Goal: Information Seeking & Learning: Find specific page/section

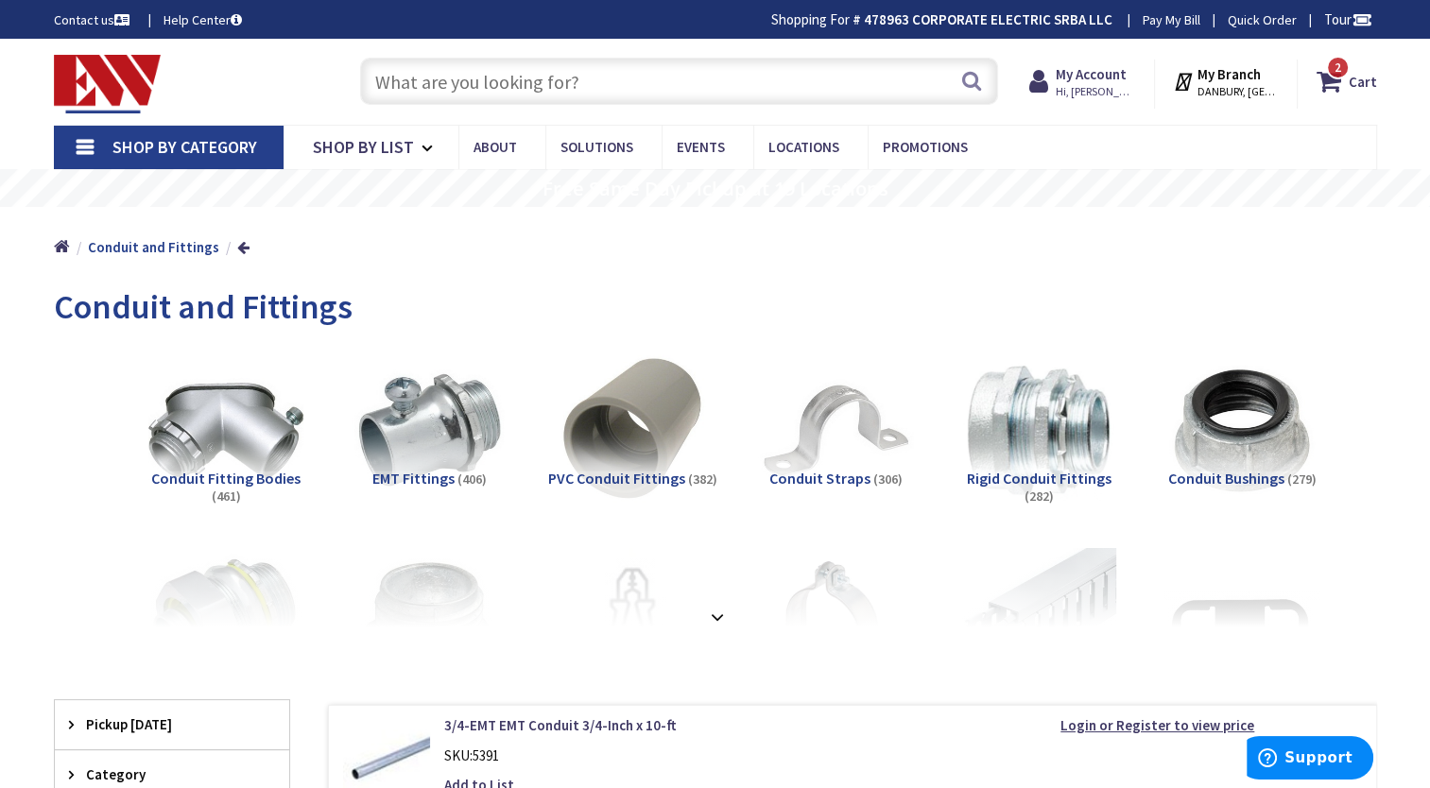
click at [136, 148] on span "Shop By Category" at bounding box center [185, 147] width 145 height 22
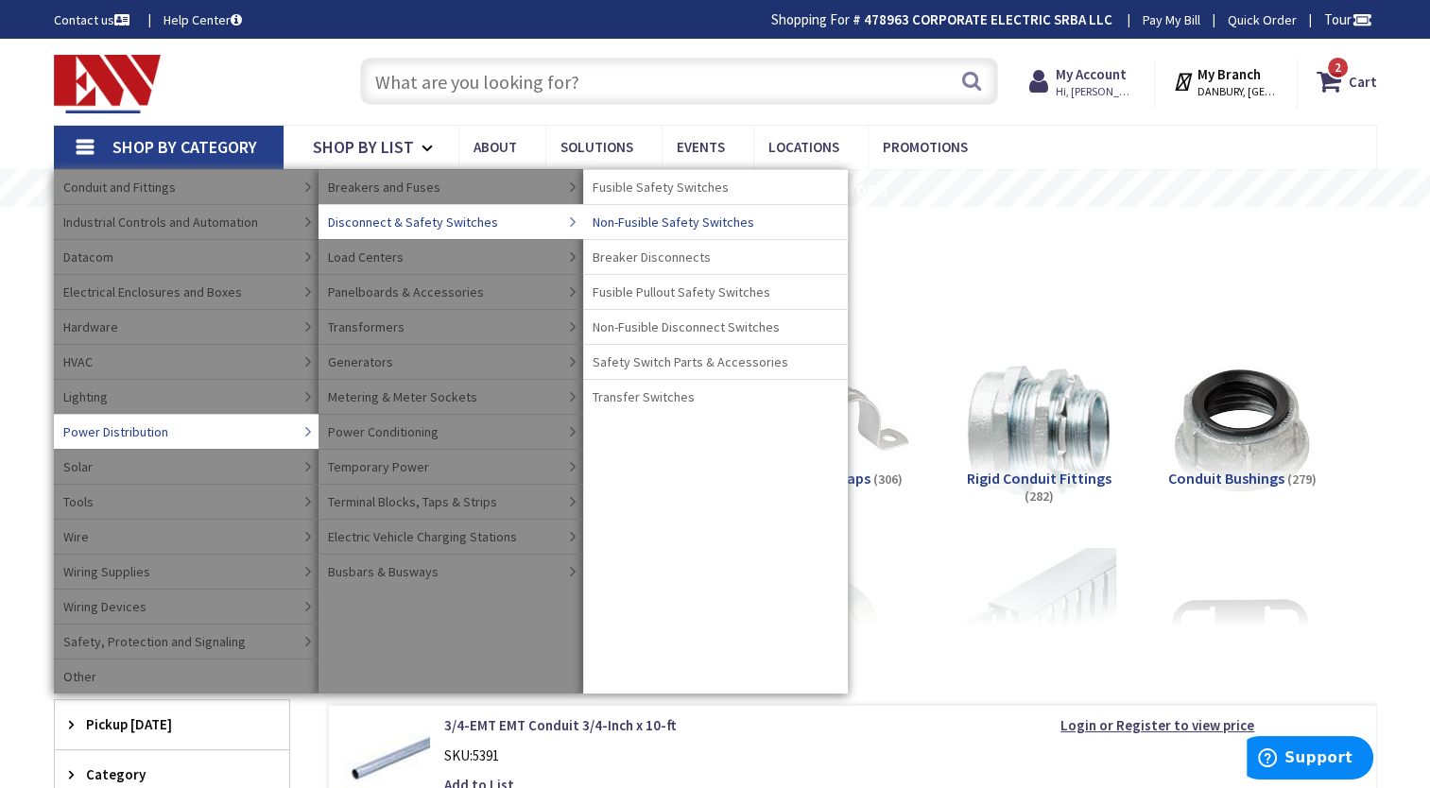
click at [626, 219] on span "Non-Fusible Safety Switches" at bounding box center [674, 222] width 162 height 19
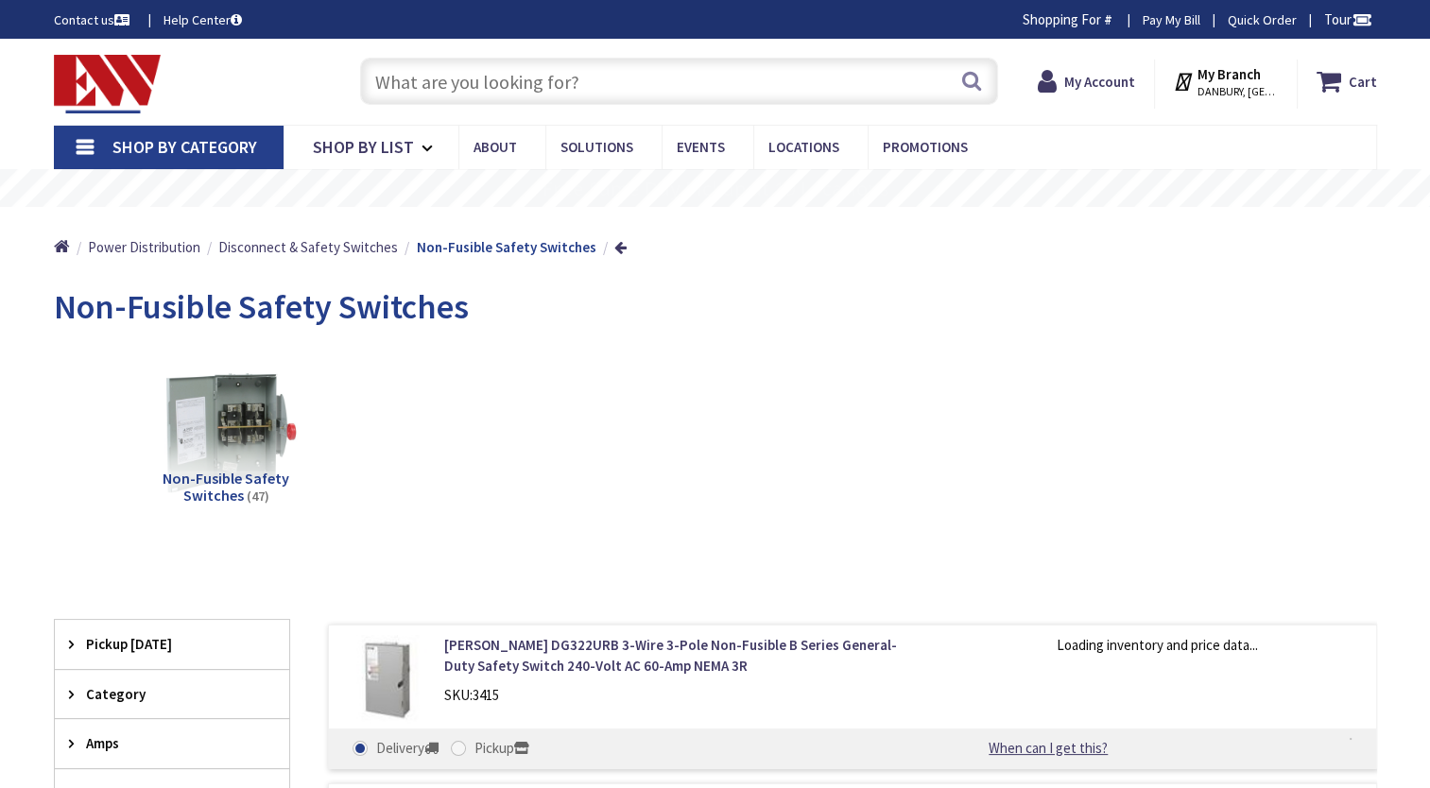
type input "CT-[STREET_ADDRESS]"
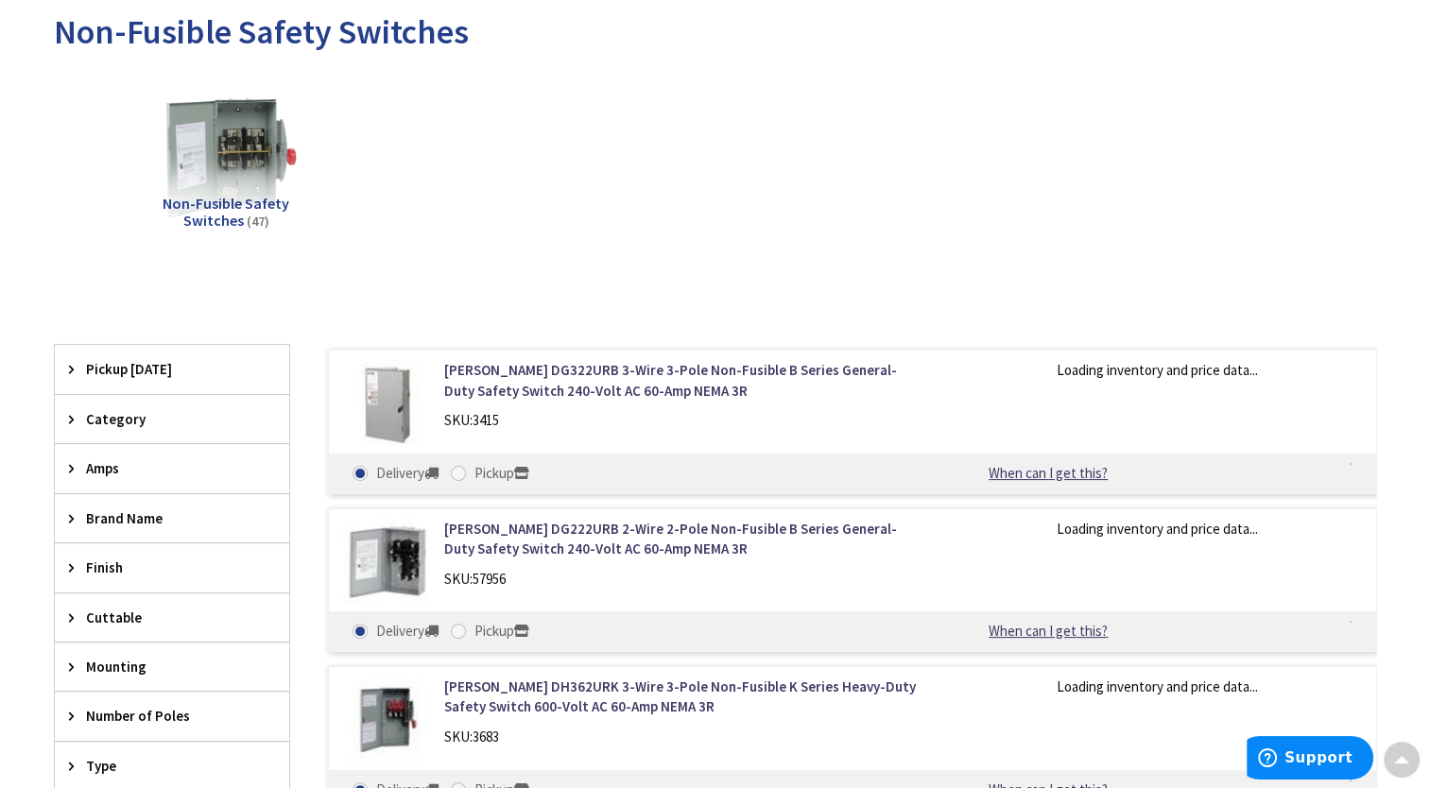
scroll to position [284, 0]
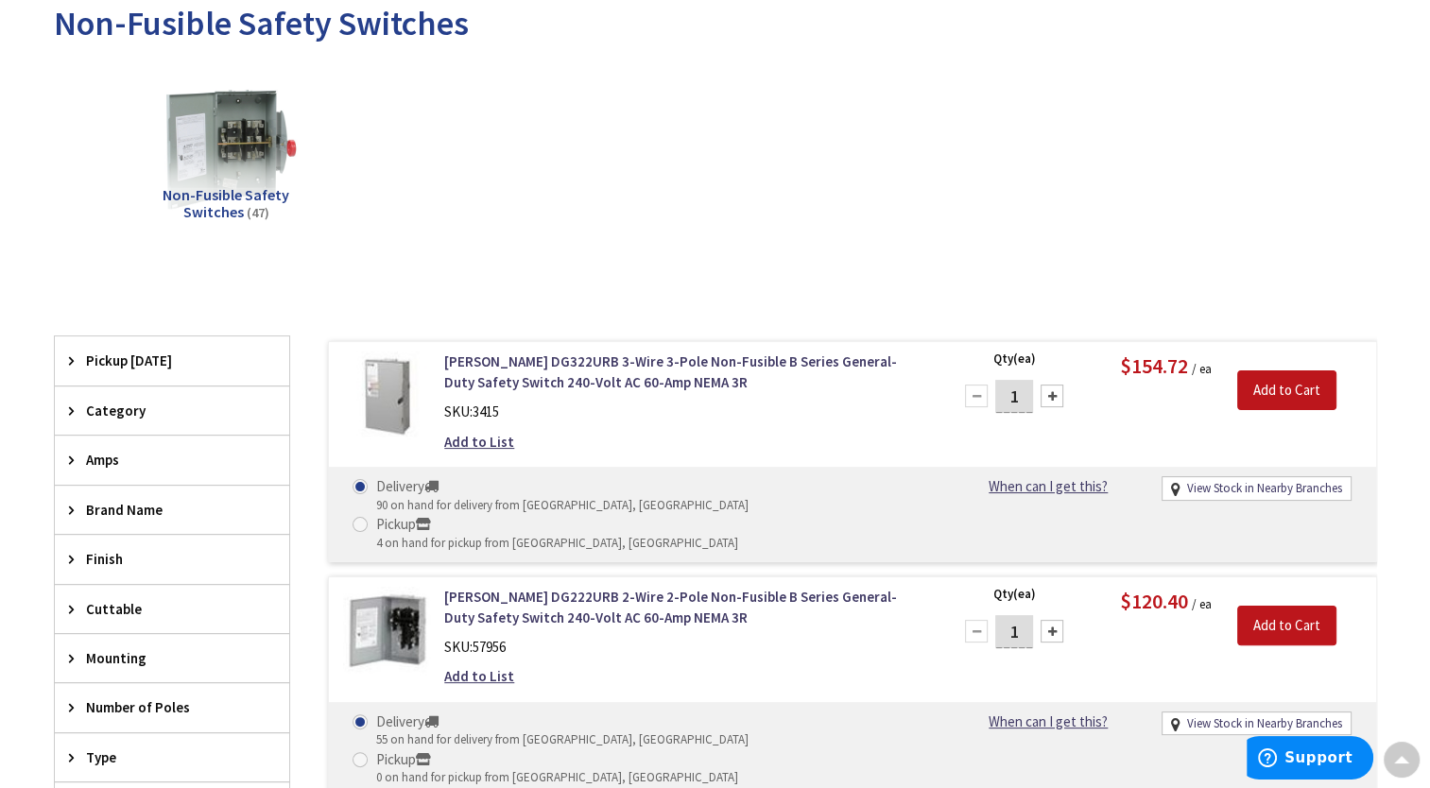
click at [90, 455] on span "Amps" at bounding box center [163, 460] width 154 height 20
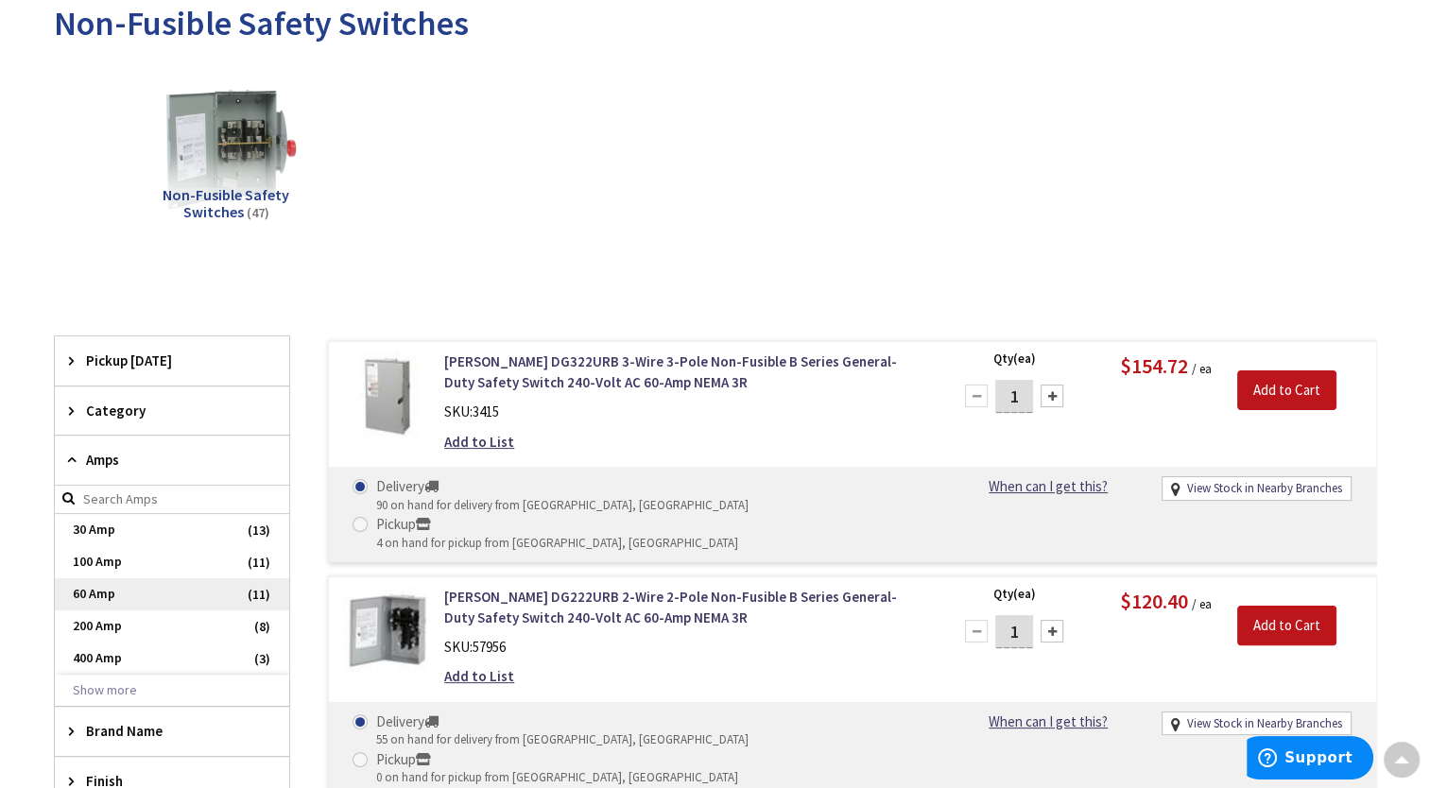
click at [104, 588] on span "60 Amp" at bounding box center [172, 595] width 234 height 32
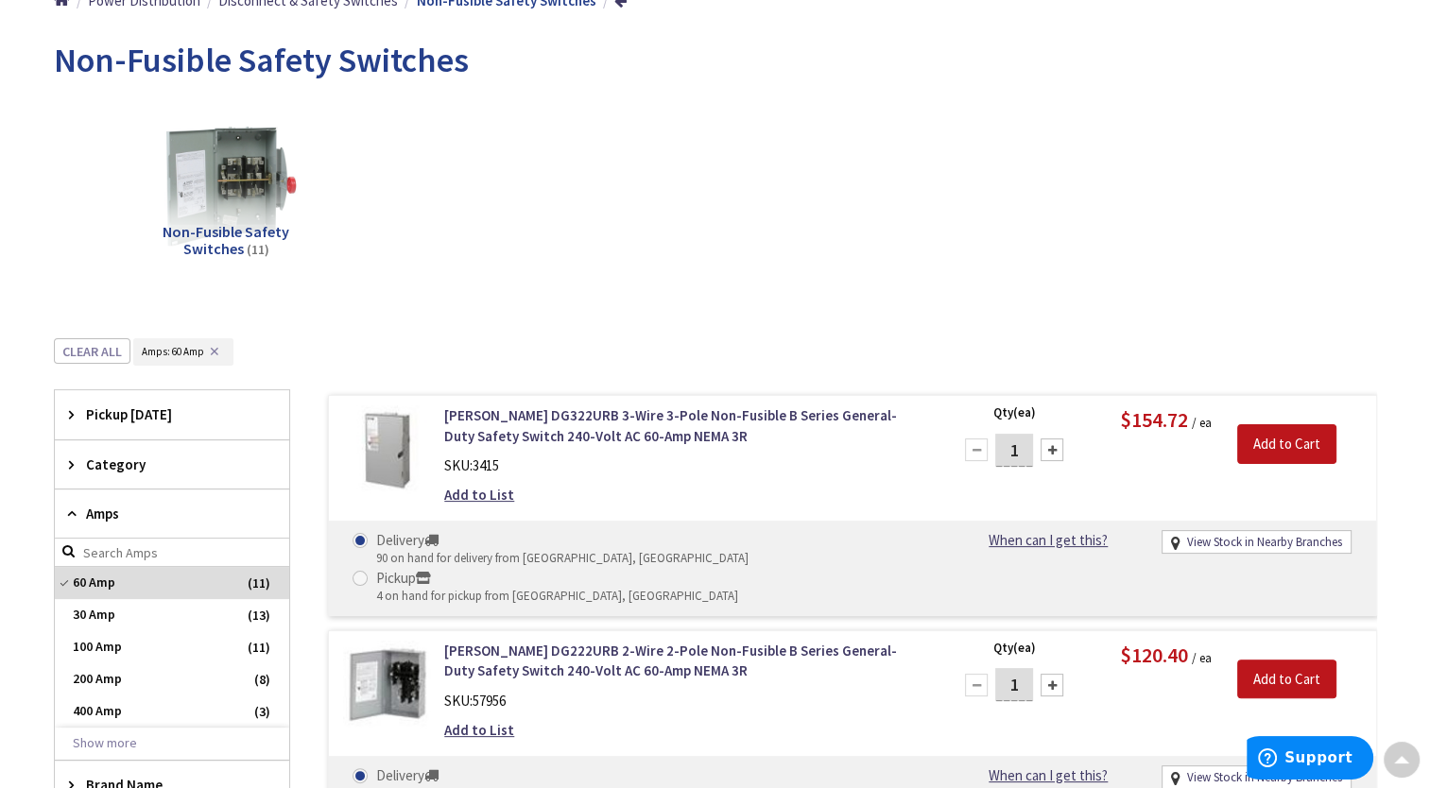
scroll to position [0, 0]
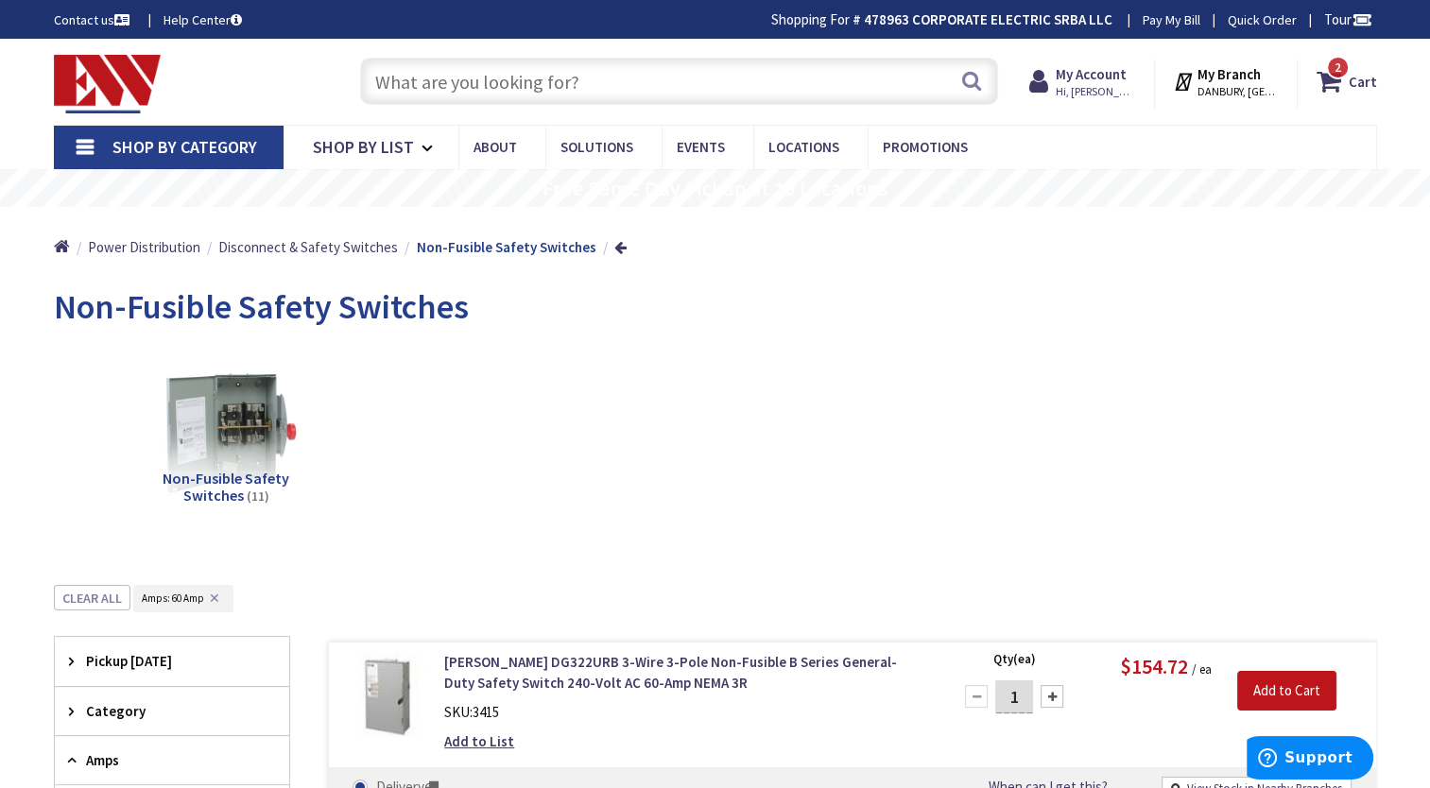
click at [582, 87] on input "text" at bounding box center [679, 81] width 638 height 47
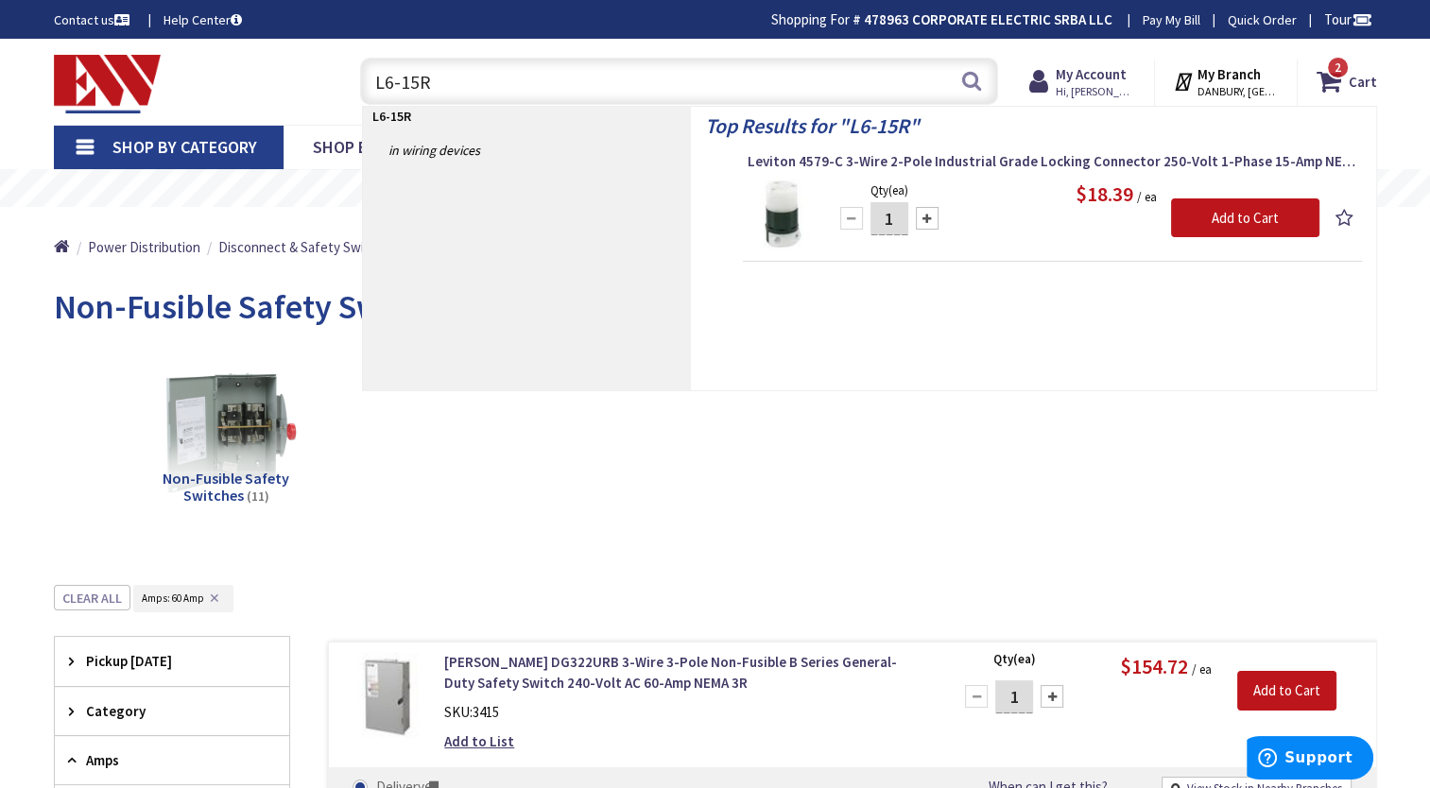
click at [465, 81] on input "L6-15R" at bounding box center [679, 81] width 638 height 47
type input "L"
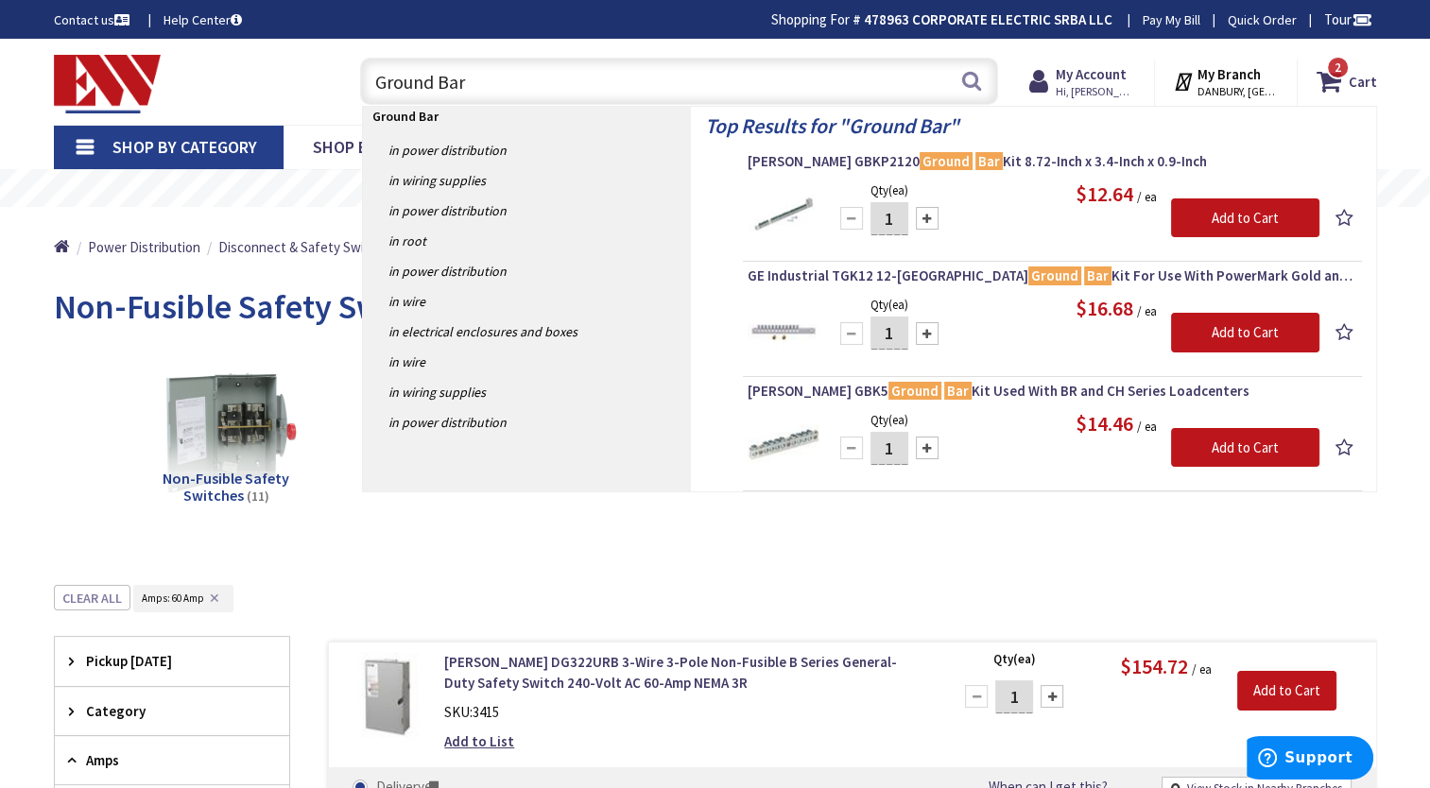
type input "Ground Bar"
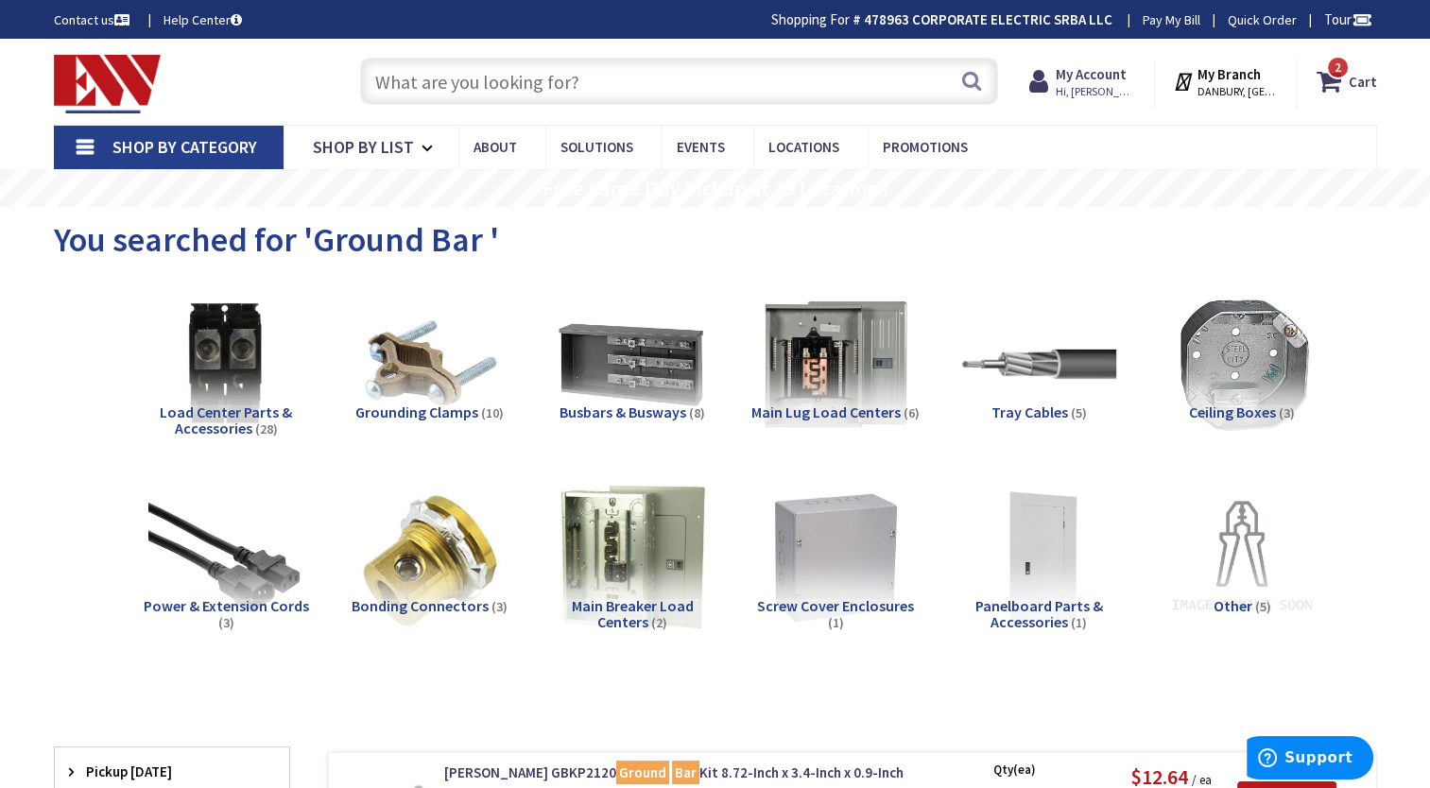
click at [495, 81] on input "text" at bounding box center [679, 81] width 638 height 47
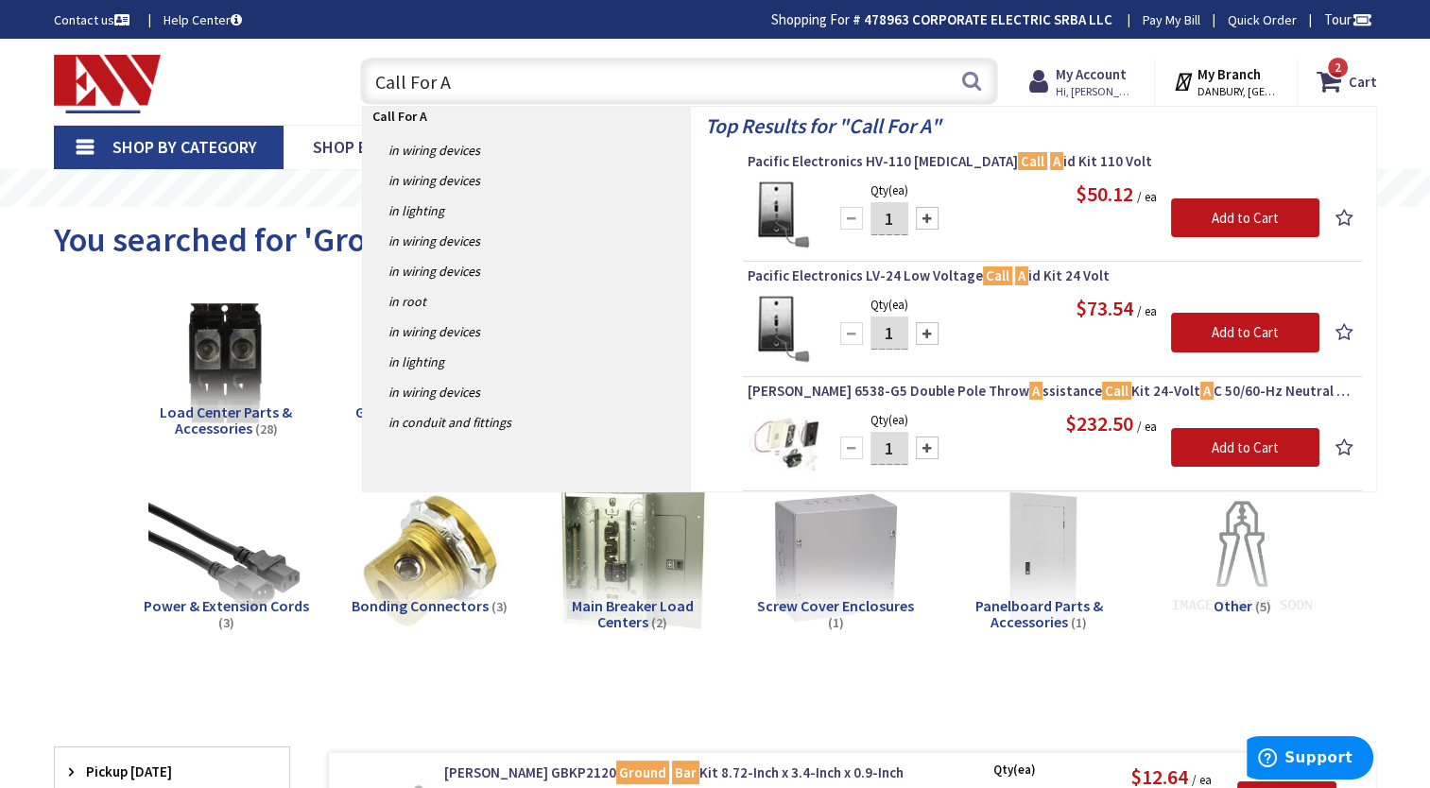
type input "Call For A"
